Goal: Task Accomplishment & Management: Use online tool/utility

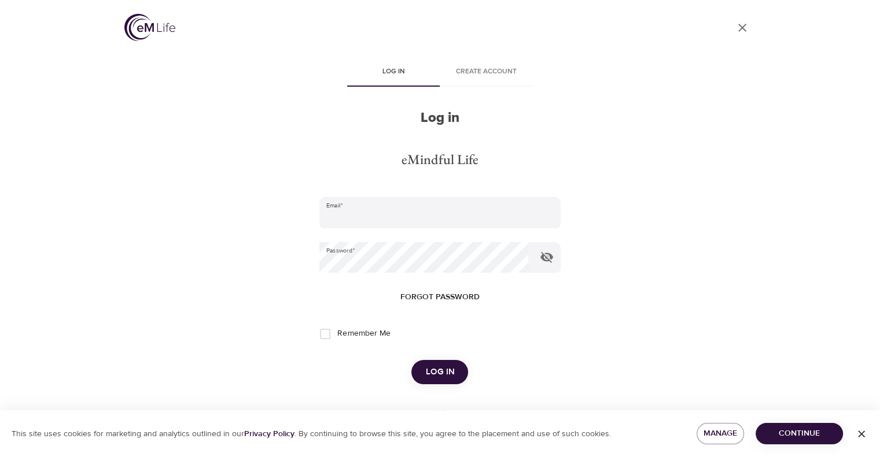
type input "[EMAIL_ADDRESS][DOMAIN_NAME]"
click at [428, 374] on span "Log in" at bounding box center [439, 372] width 29 height 15
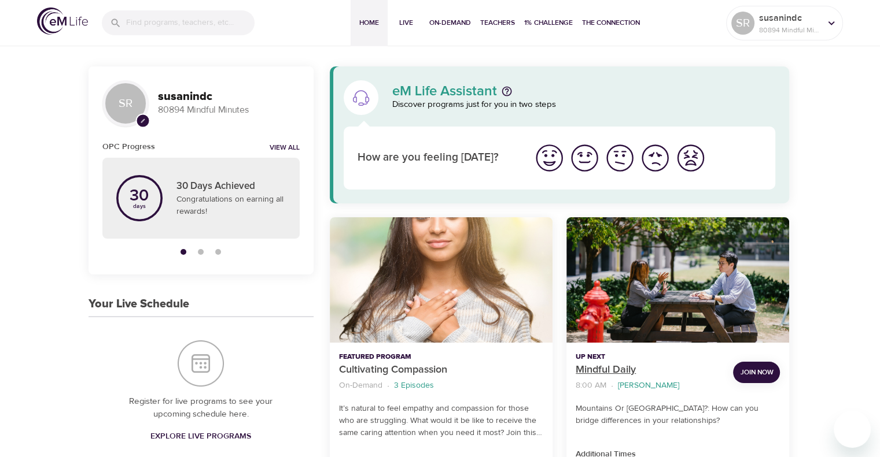
click at [609, 370] on p "Mindful Daily" at bounding box center [649, 371] width 148 height 16
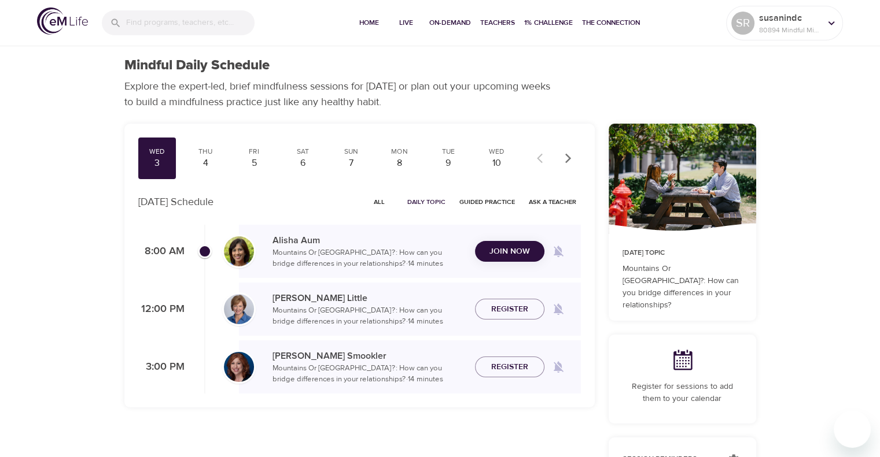
checkbox input "true"
click at [497, 242] on span "Join Now" at bounding box center [509, 244] width 40 height 14
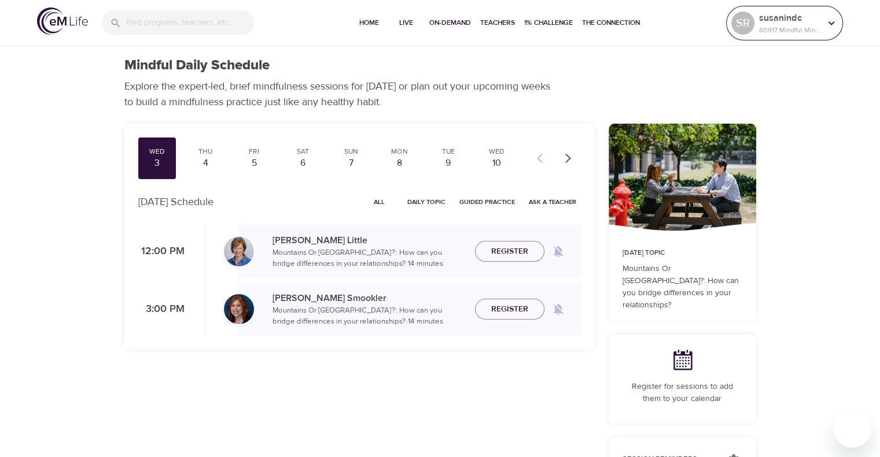
click at [826, 20] on icon at bounding box center [831, 23] width 13 height 13
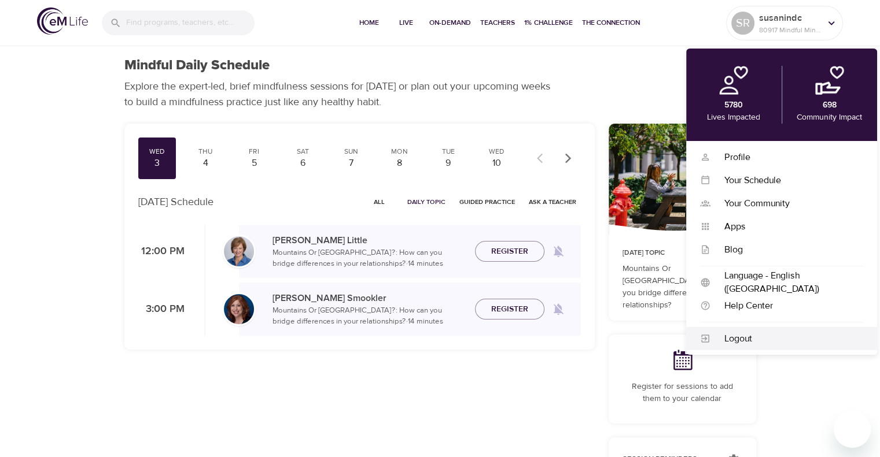
click at [740, 337] on div "Logout" at bounding box center [786, 339] width 153 height 13
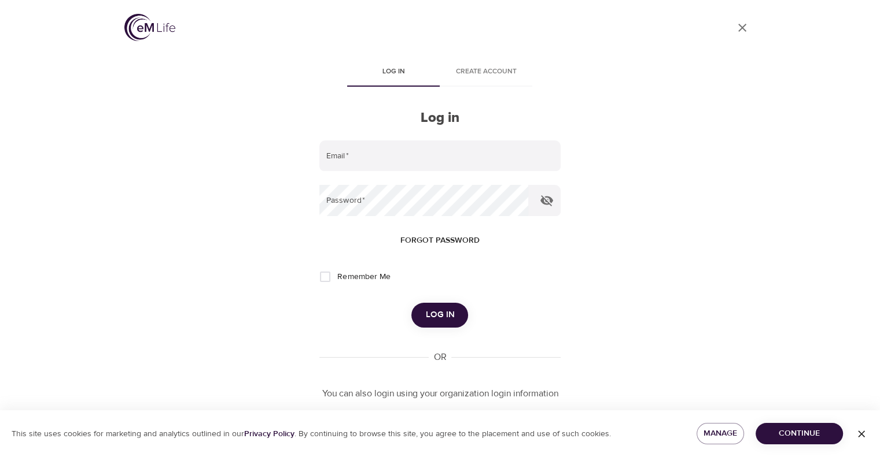
type input "[EMAIL_ADDRESS][DOMAIN_NAME]"
